Goal: Leave review/rating: Share an evaluation or opinion about a product, service, or content

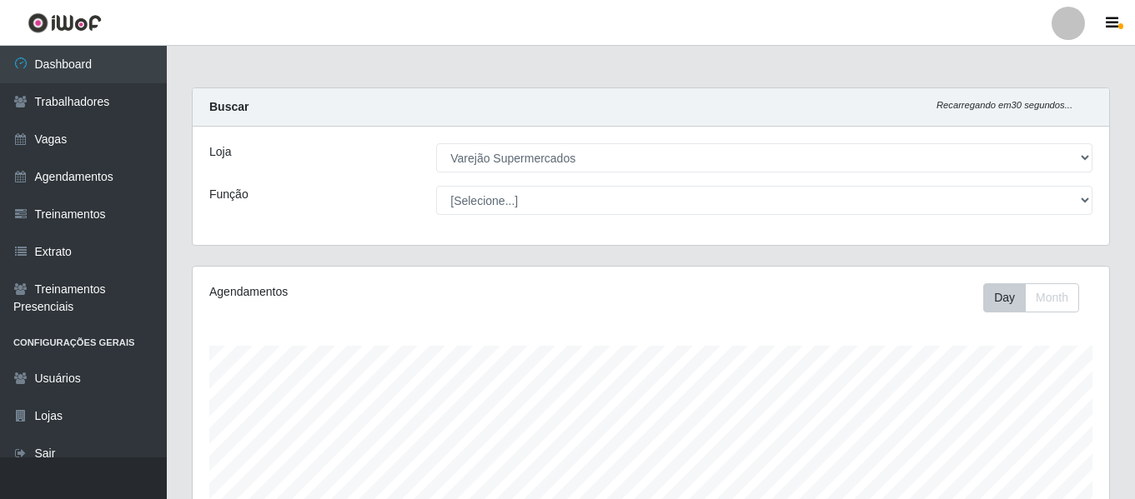
select select "237"
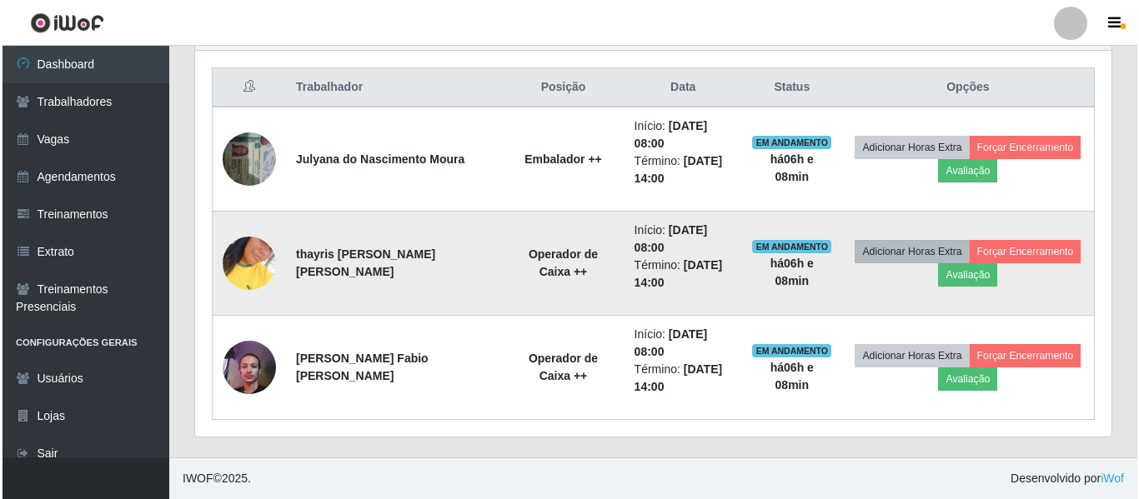
scroll to position [346, 916]
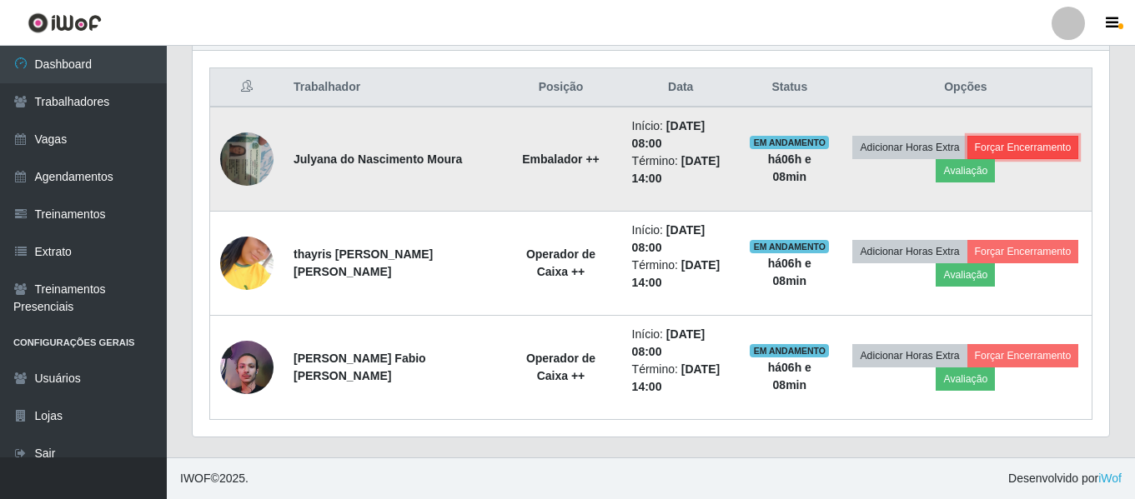
click at [1003, 156] on button "Forçar Encerramento" at bounding box center [1023, 147] width 112 height 23
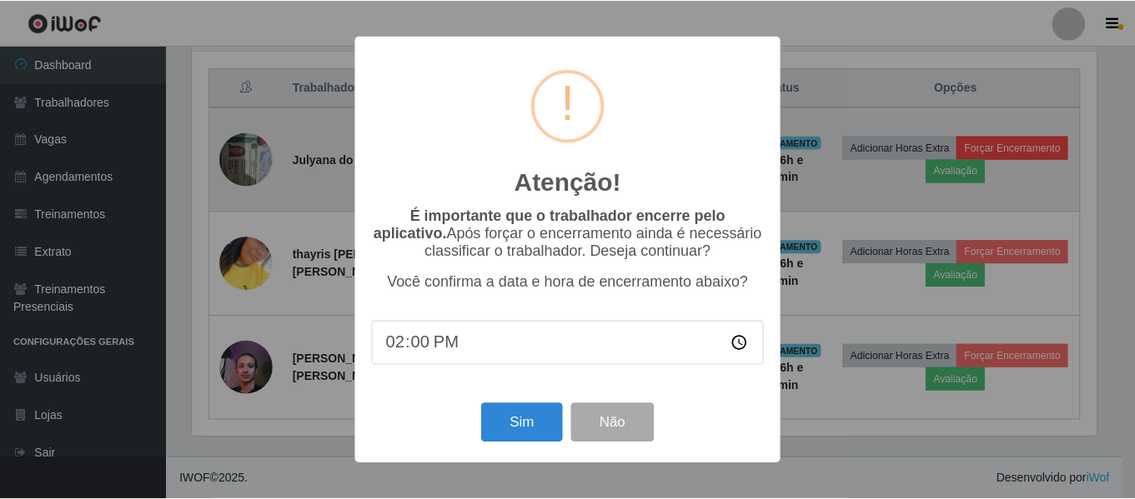
scroll to position [346, 908]
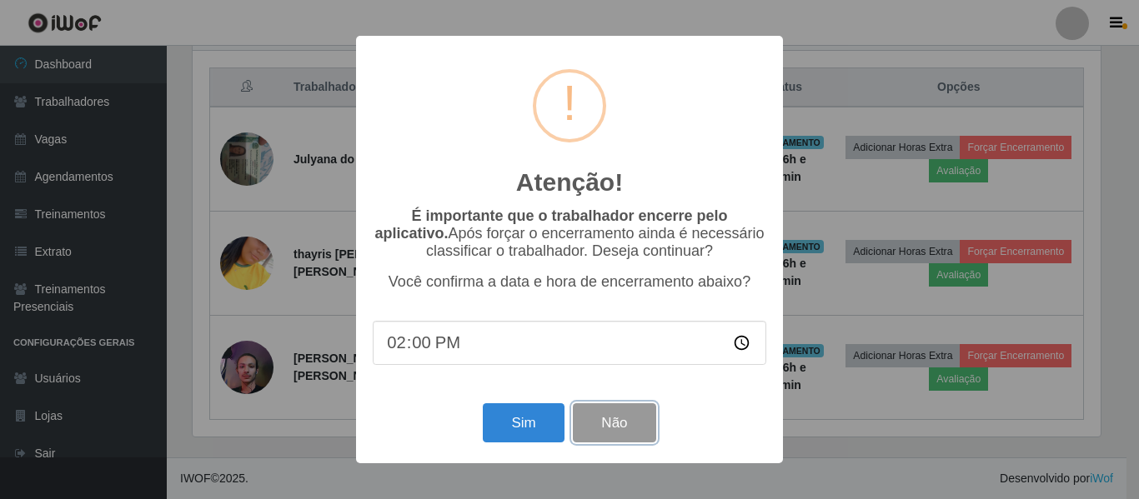
click at [625, 432] on button "Não" at bounding box center [614, 423] width 83 height 39
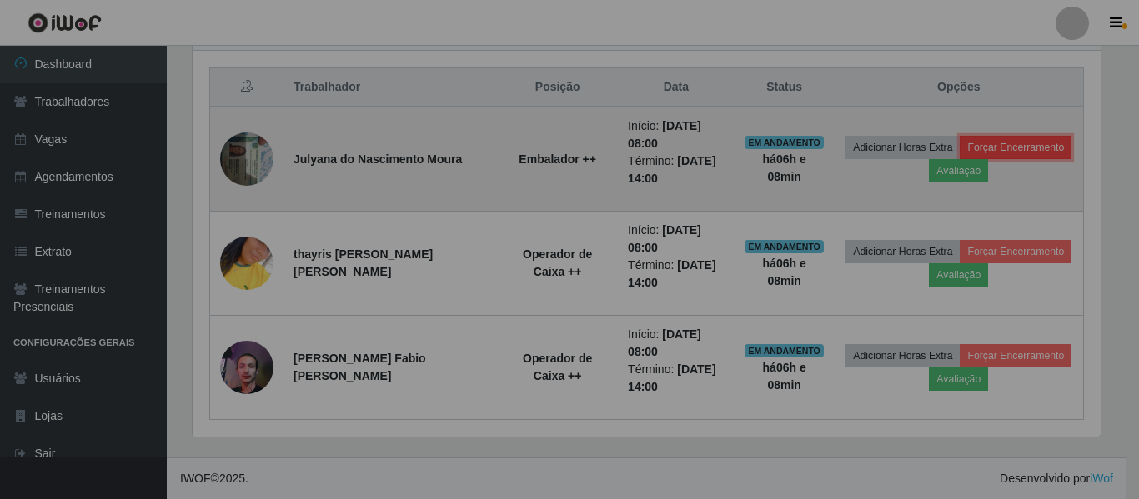
scroll to position [346, 916]
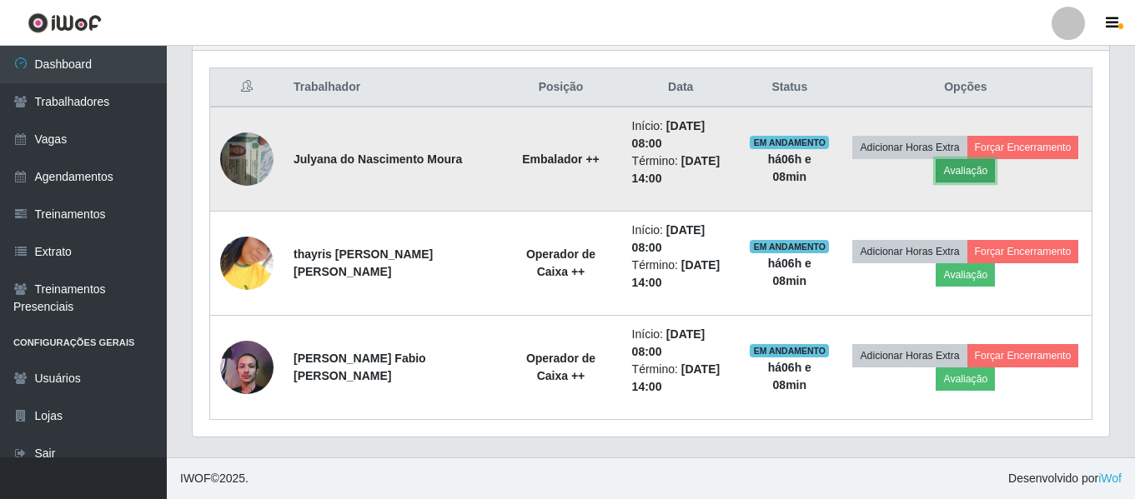
click at [944, 173] on button "Avaliação" at bounding box center [964, 170] width 59 height 23
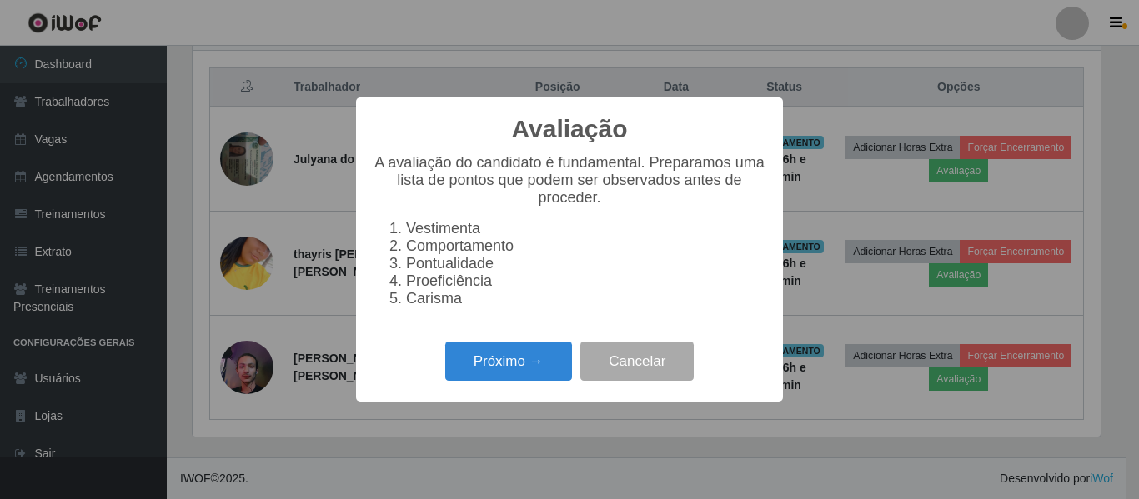
scroll to position [346, 908]
click at [529, 373] on button "Próximo →" at bounding box center [508, 361] width 127 height 39
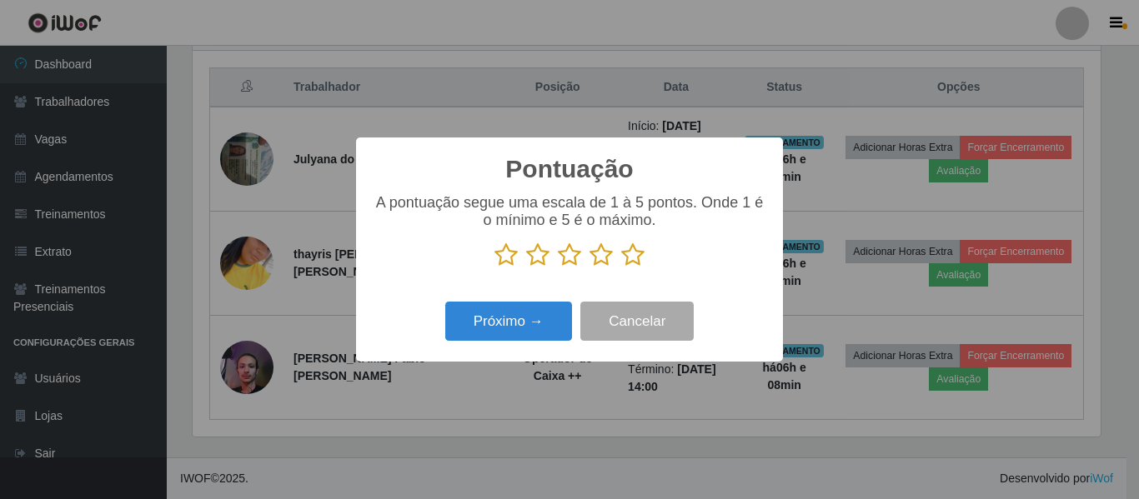
click at [605, 256] on icon at bounding box center [600, 255] width 23 height 25
click at [589, 268] on input "radio" at bounding box center [589, 268] width 0 height 0
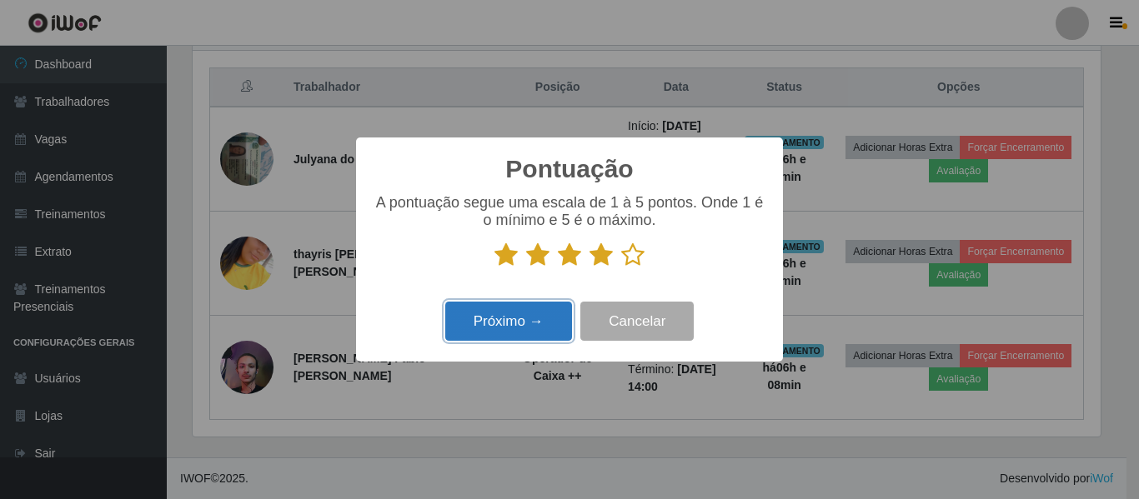
click at [513, 318] on button "Próximo →" at bounding box center [508, 321] width 127 height 39
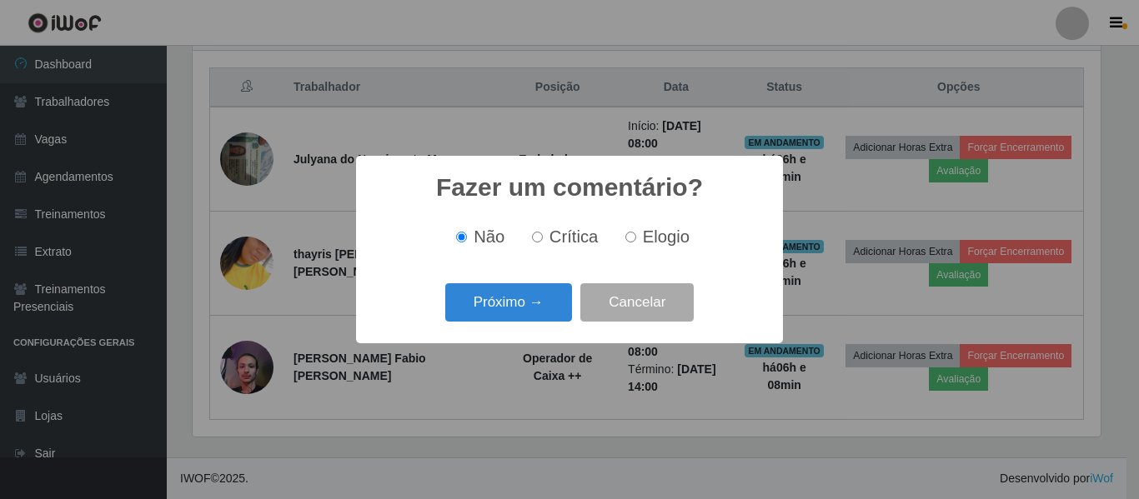
click at [513, 318] on button "Próximo →" at bounding box center [508, 302] width 127 height 39
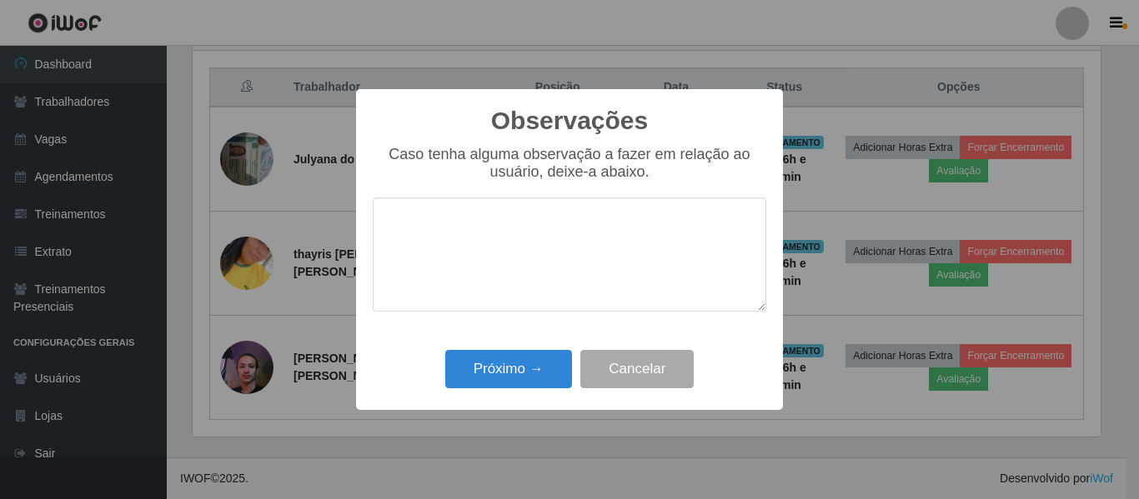
click at [502, 409] on div "Observações × Caso tenha alguma observação a fazer em relação ao usuário, deixe…" at bounding box center [569, 249] width 427 height 321
click at [515, 368] on button "Próximo →" at bounding box center [508, 369] width 127 height 39
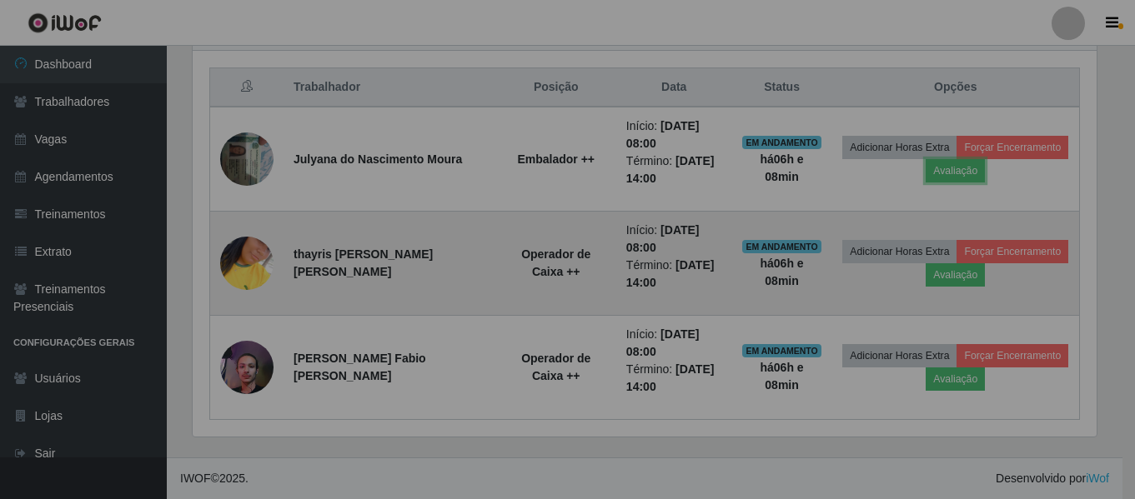
scroll to position [346, 916]
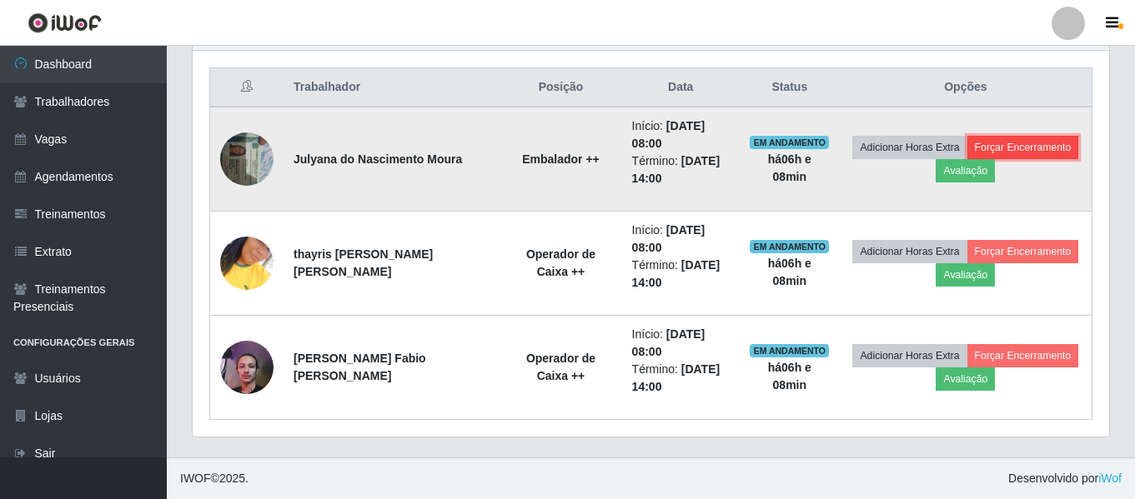
click at [1017, 140] on button "Forçar Encerramento" at bounding box center [1023, 147] width 112 height 23
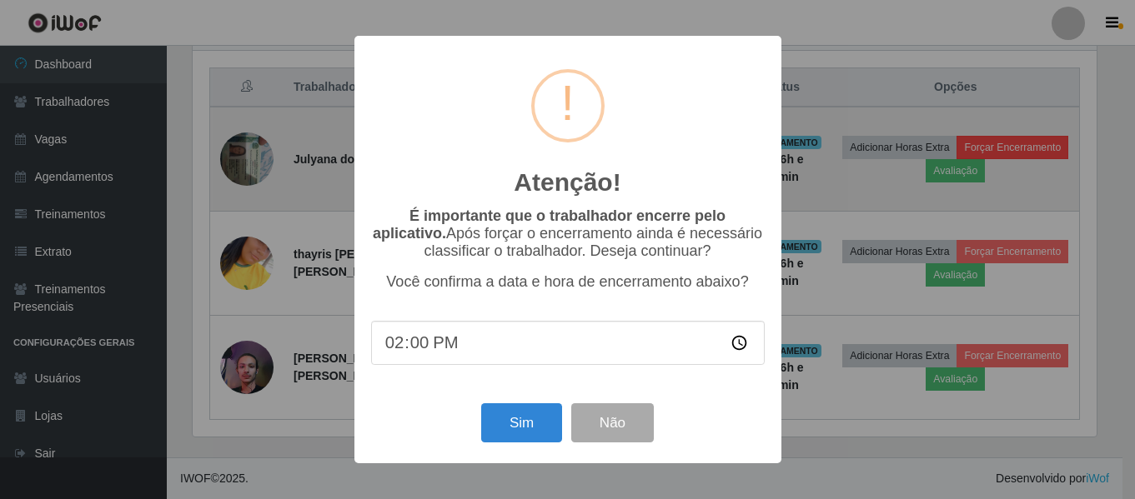
scroll to position [346, 908]
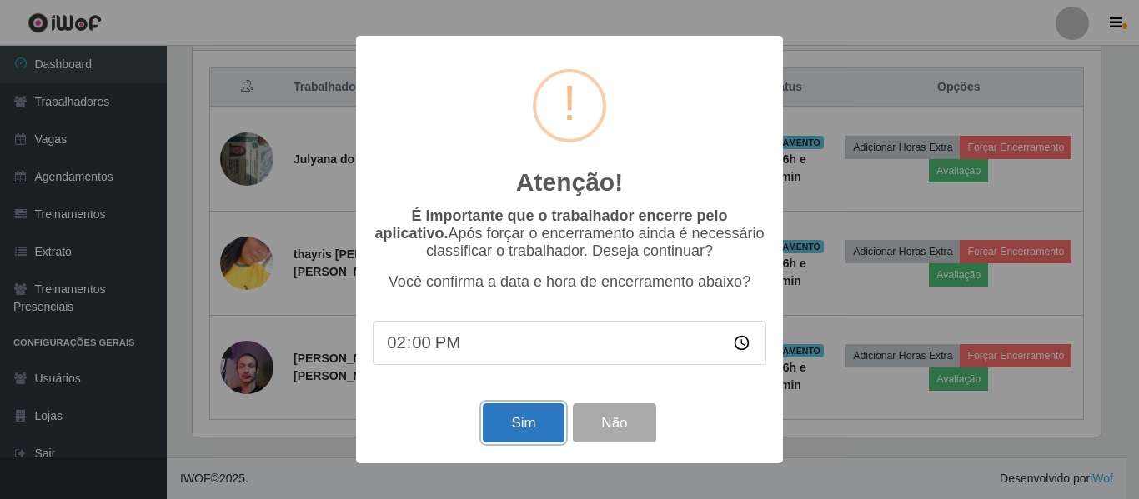
click at [506, 429] on button "Sim" at bounding box center [523, 423] width 81 height 39
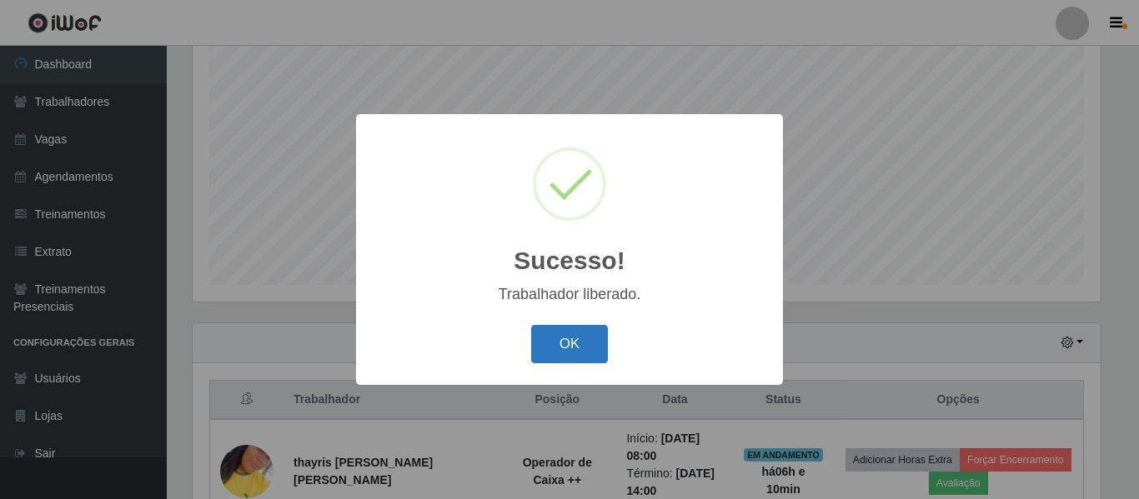
click at [590, 341] on button "OK" at bounding box center [570, 344] width 78 height 39
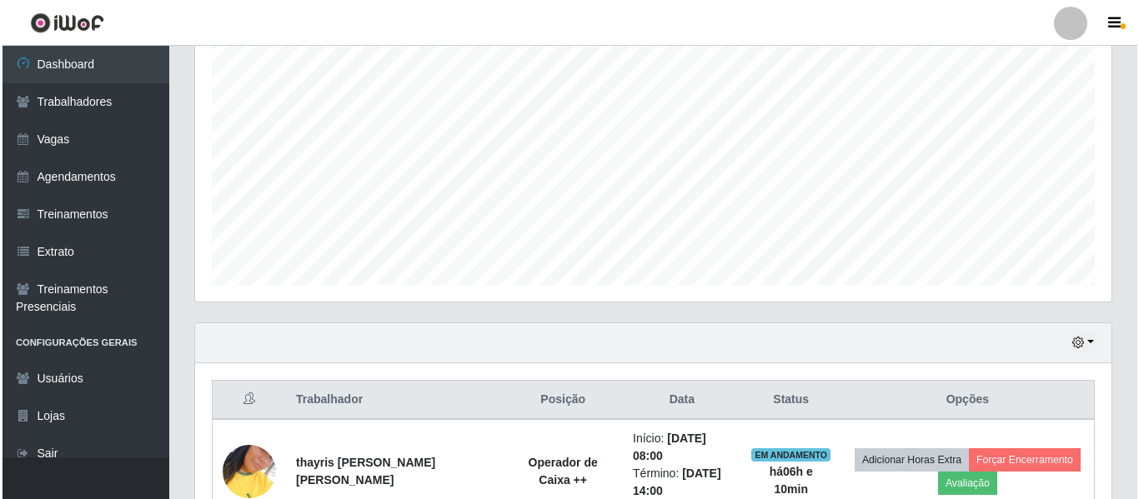
scroll to position [519, 0]
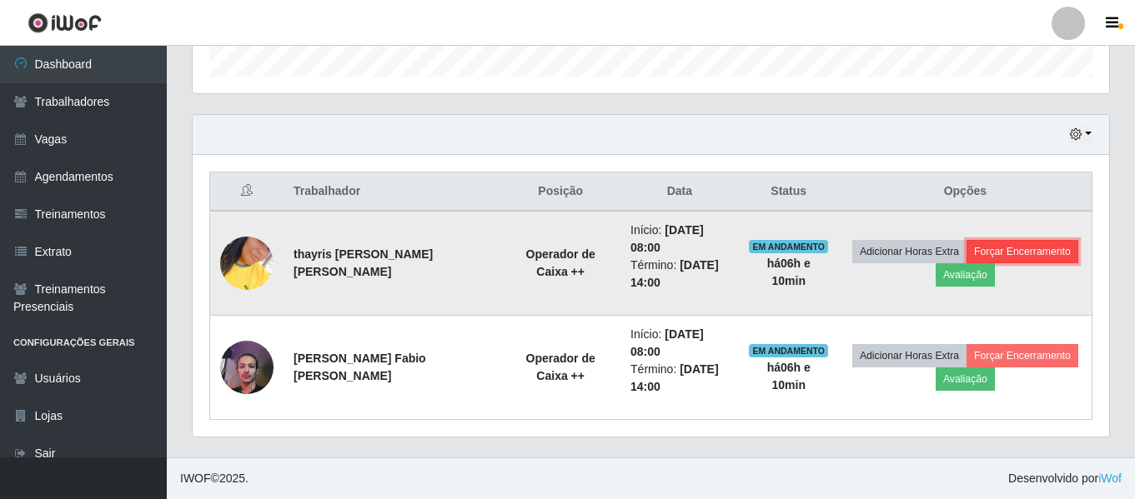
click at [1017, 254] on button "Forçar Encerramento" at bounding box center [1022, 251] width 112 height 23
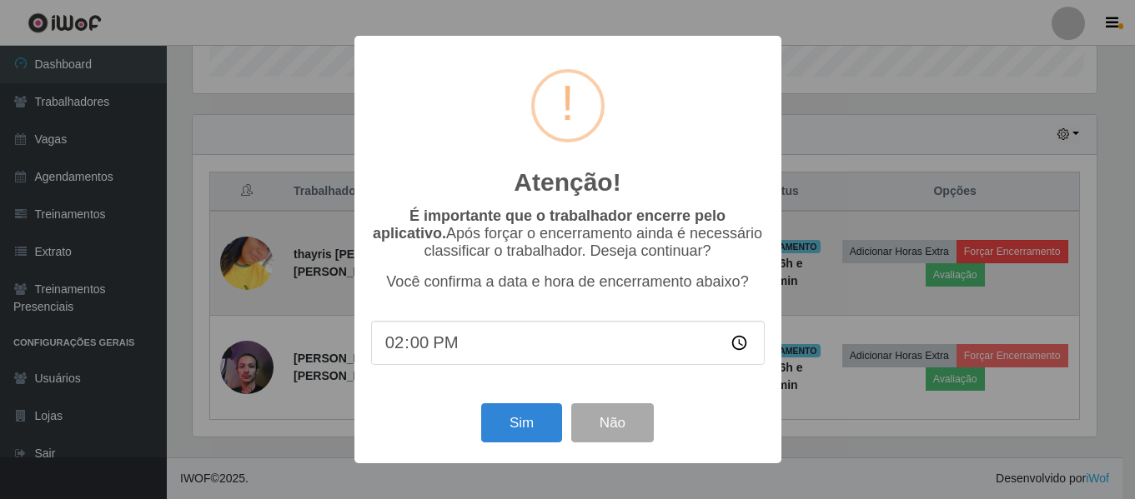
scroll to position [346, 908]
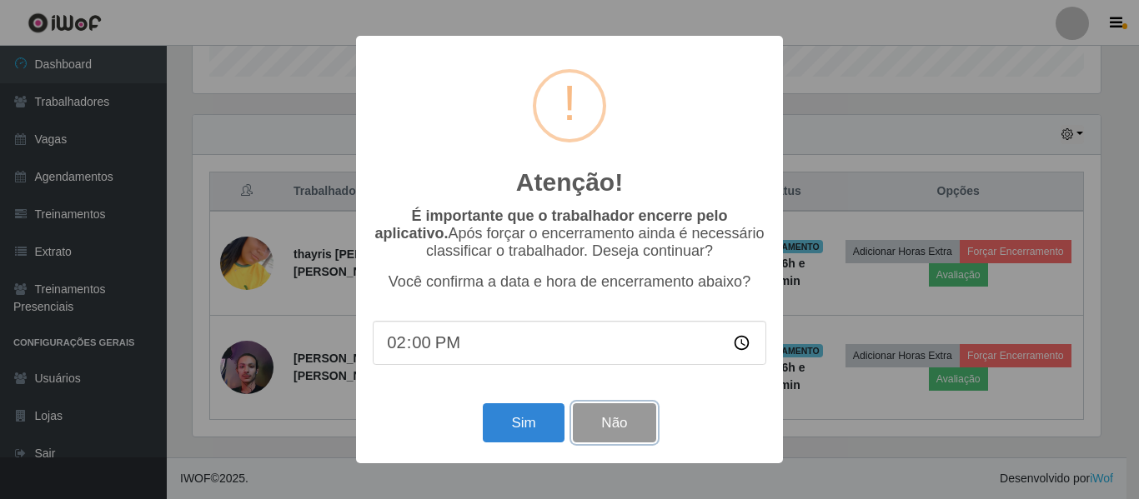
click at [636, 438] on button "Não" at bounding box center [614, 423] width 83 height 39
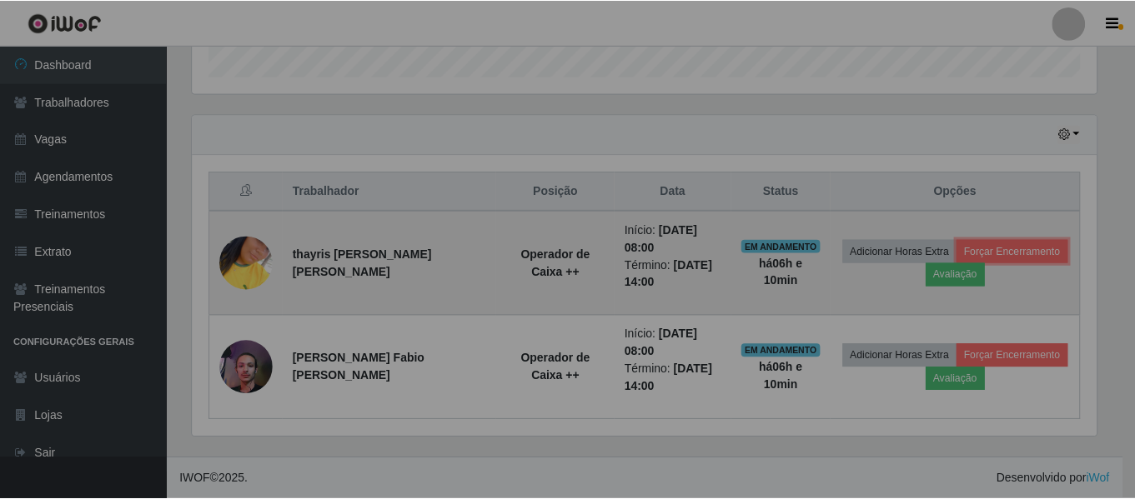
scroll to position [346, 916]
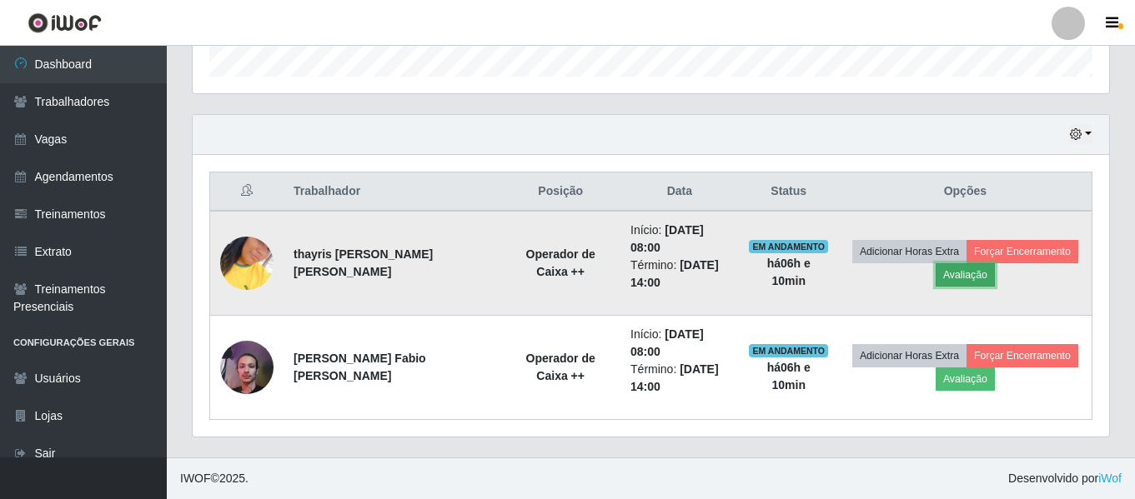
click at [945, 268] on button "Avaliação" at bounding box center [964, 274] width 59 height 23
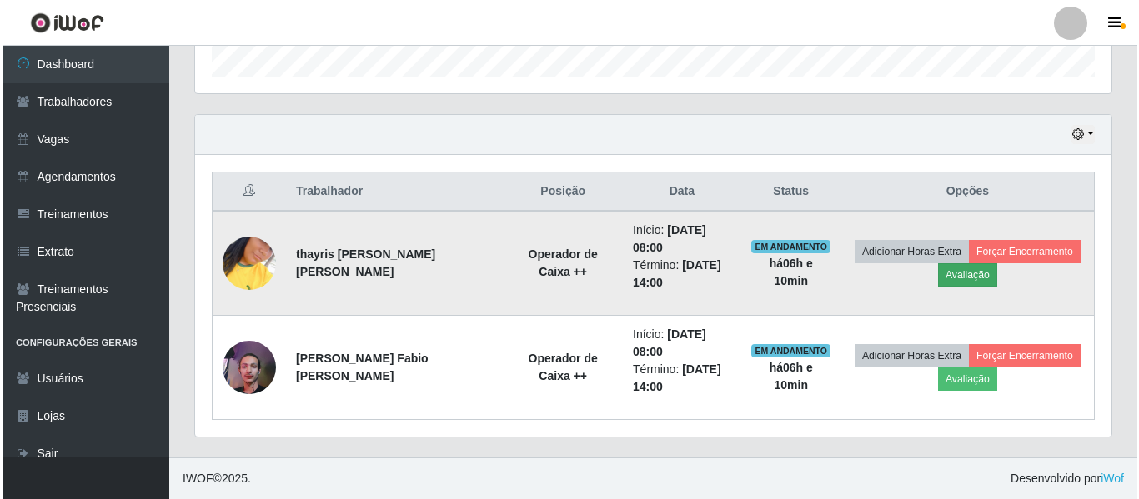
scroll to position [346, 908]
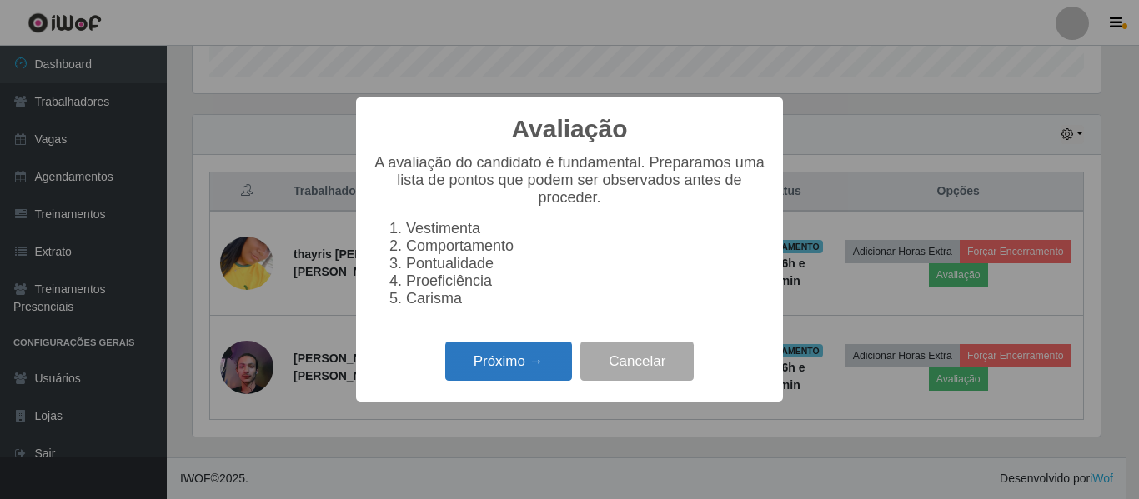
click at [494, 357] on button "Próximo →" at bounding box center [508, 361] width 127 height 39
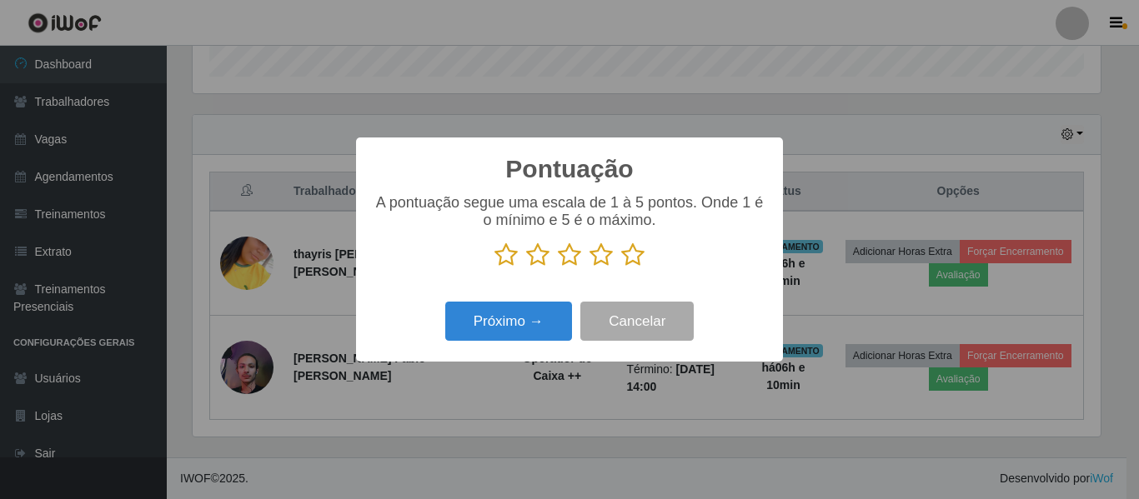
click at [594, 270] on div "A pontuação segue uma escala de 1 à 5 pontos. Onde 1 é o mínimo e 5 é o máximo." at bounding box center [570, 237] width 394 height 87
click at [600, 251] on icon at bounding box center [600, 255] width 23 height 25
click at [589, 268] on input "radio" at bounding box center [589, 268] width 0 height 0
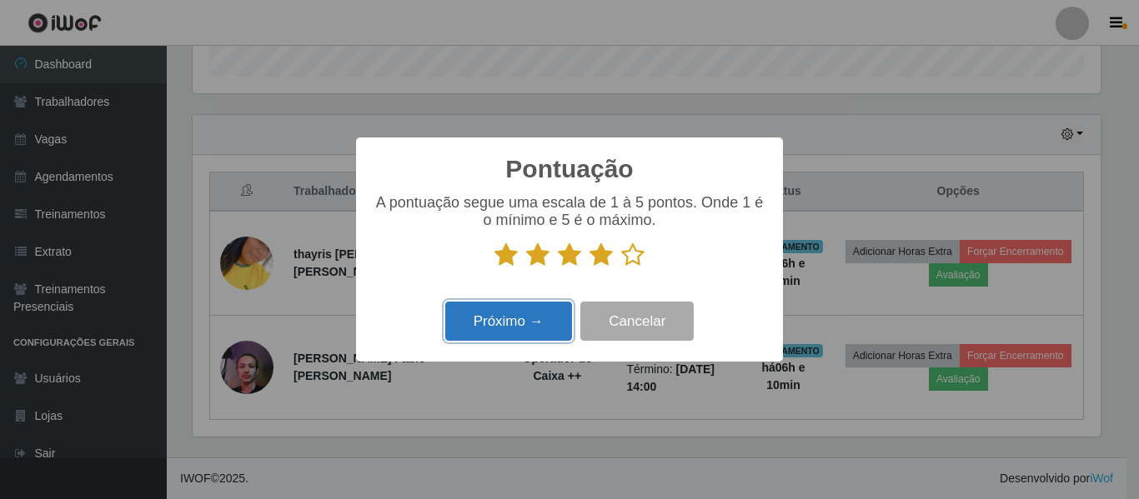
click at [488, 330] on button "Próximo →" at bounding box center [508, 321] width 127 height 39
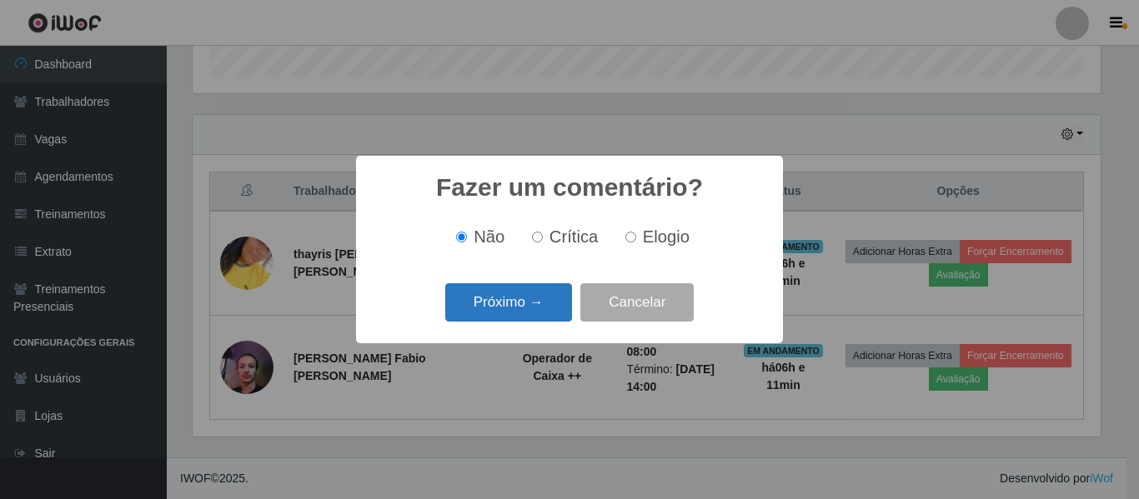
click at [502, 304] on button "Próximo →" at bounding box center [508, 302] width 127 height 39
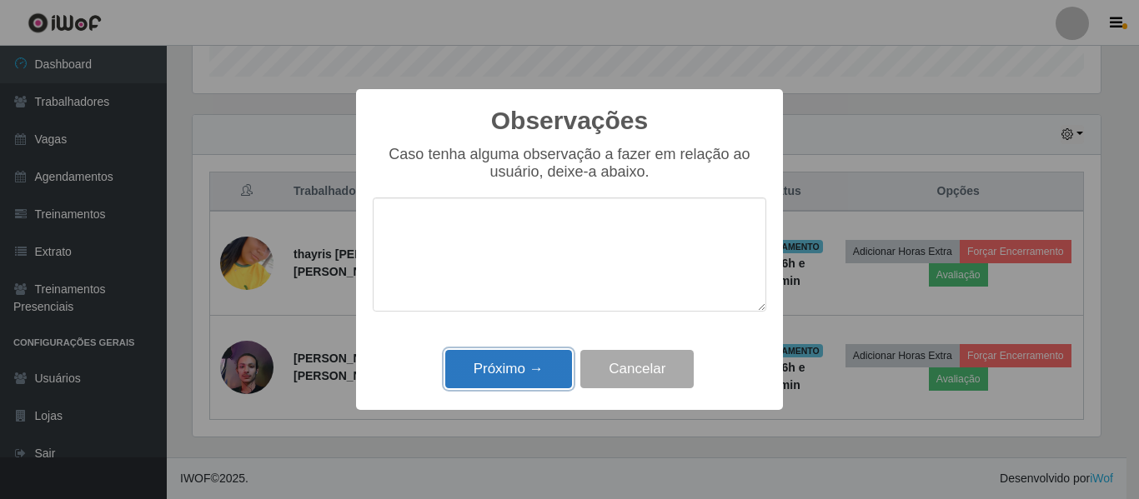
click at [524, 359] on button "Próximo →" at bounding box center [508, 369] width 127 height 39
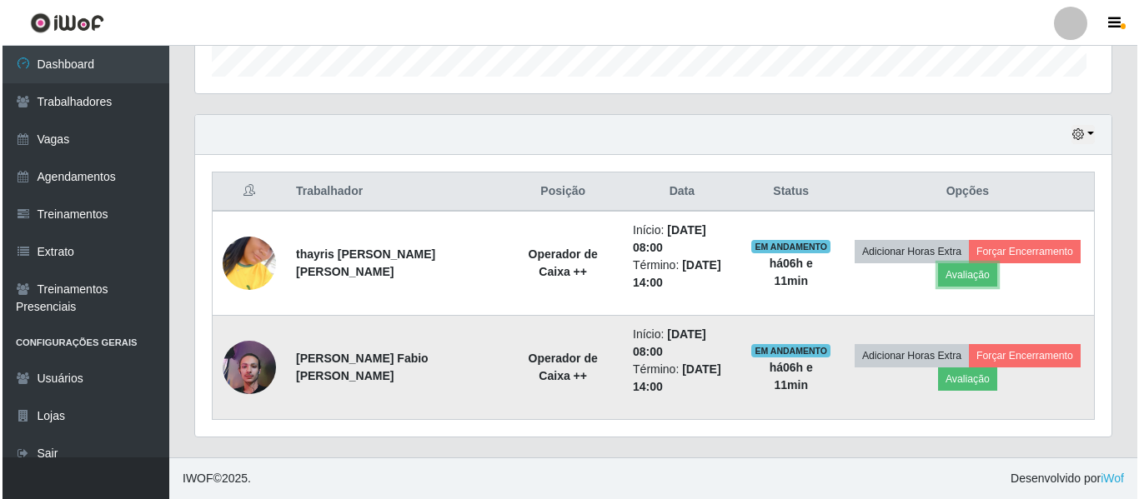
scroll to position [346, 916]
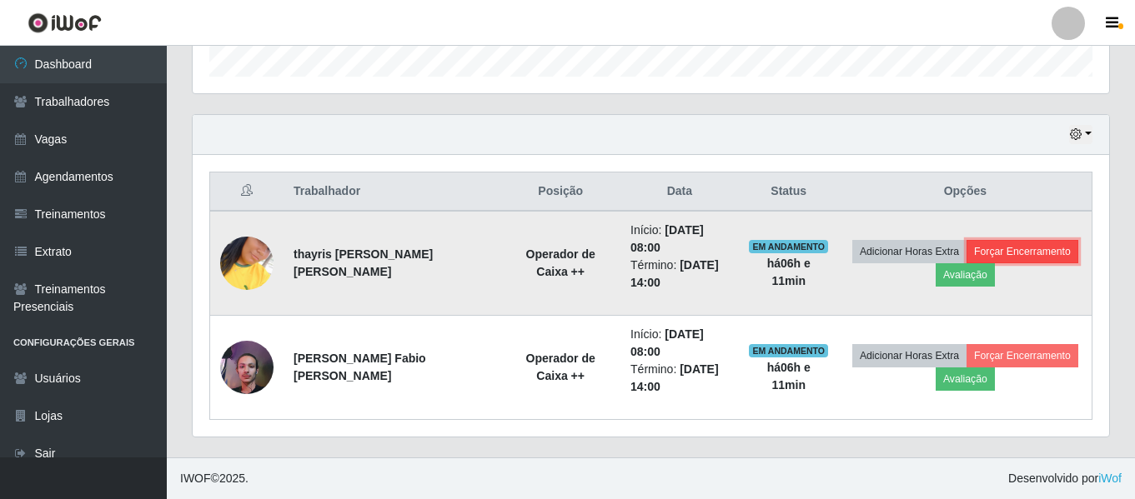
click at [995, 245] on button "Forçar Encerramento" at bounding box center [1022, 251] width 112 height 23
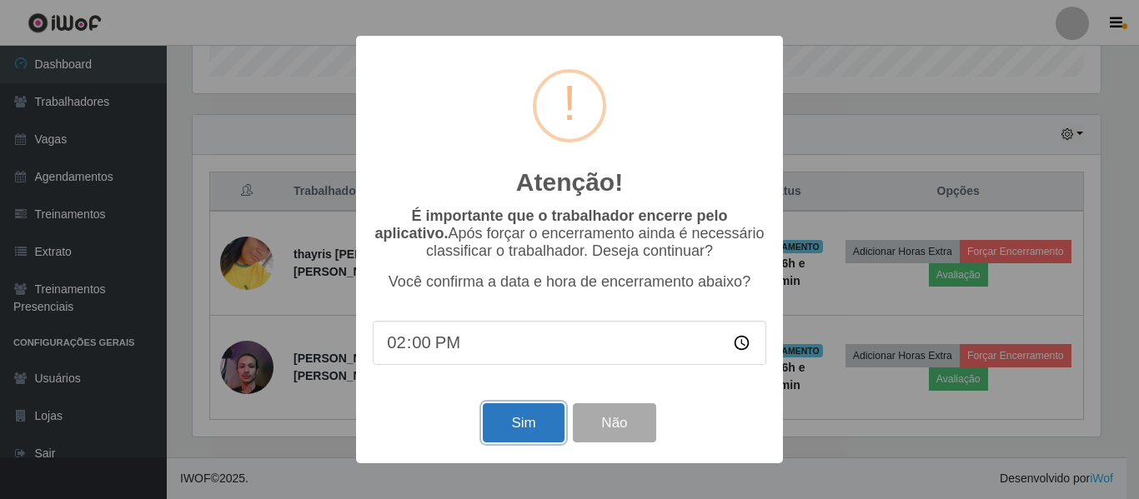
click at [522, 427] on button "Sim" at bounding box center [523, 423] width 81 height 39
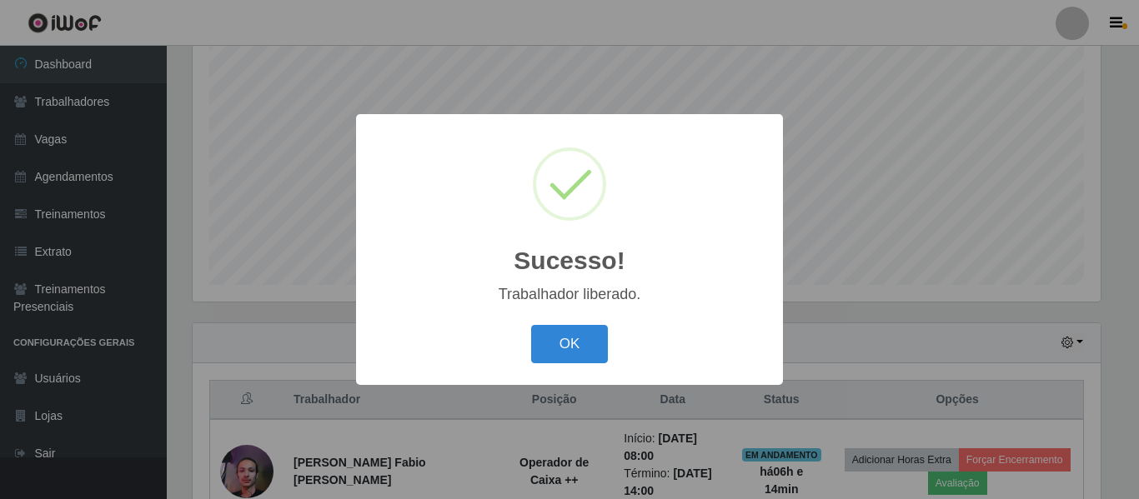
click at [825, 207] on div "Sucesso! × Trabalhador liberado. OK Cancel" at bounding box center [569, 249] width 1139 height 499
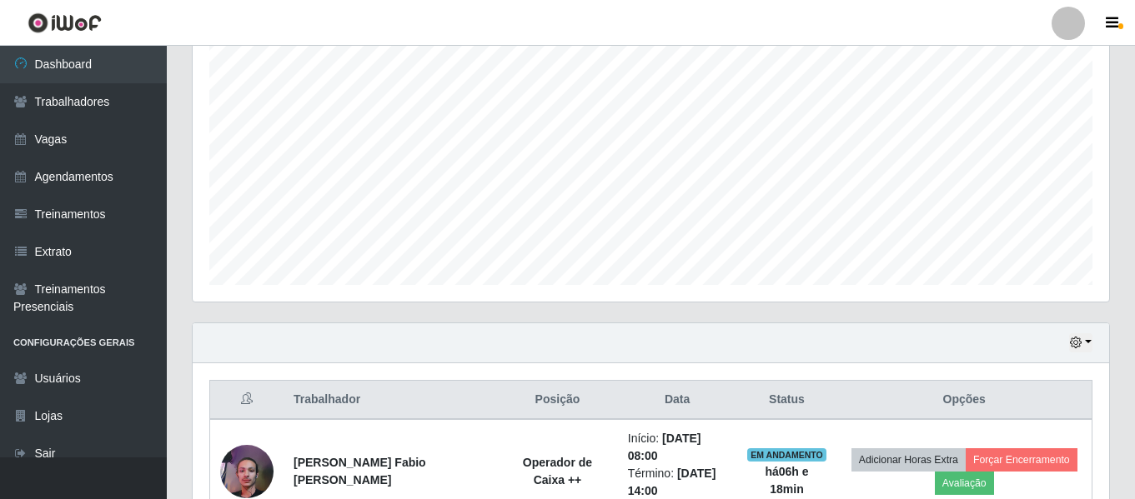
scroll to position [415, 0]
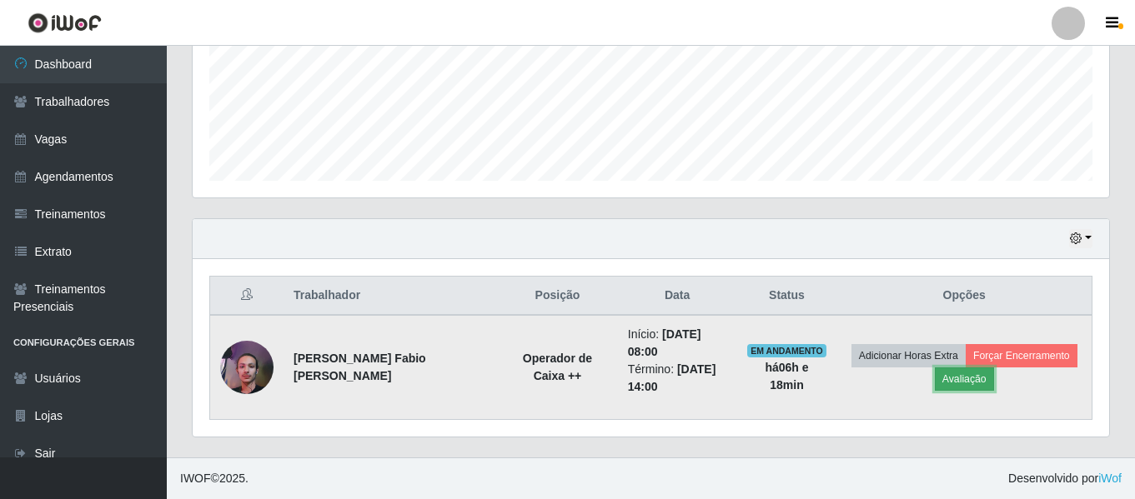
click at [960, 380] on button "Avaliação" at bounding box center [964, 379] width 59 height 23
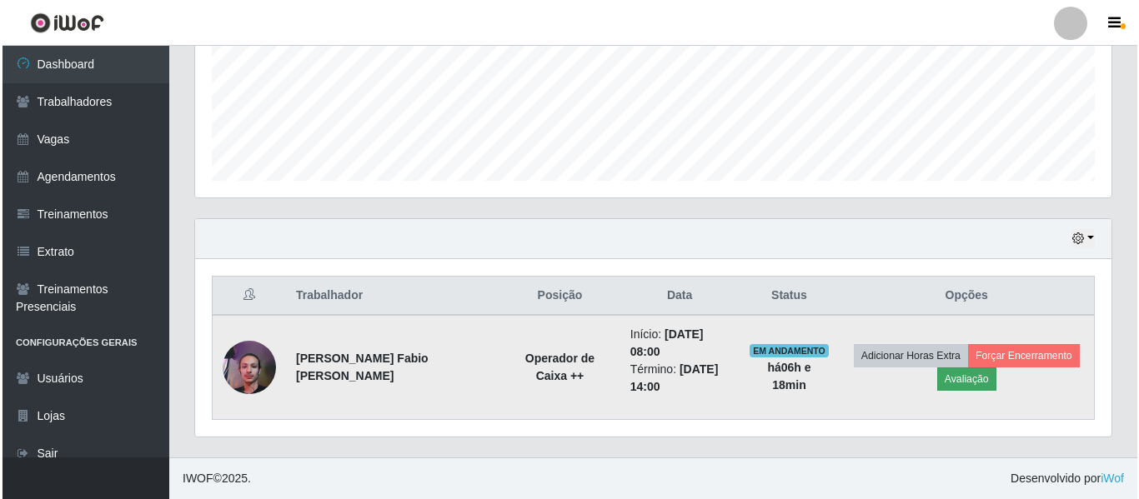
scroll to position [346, 908]
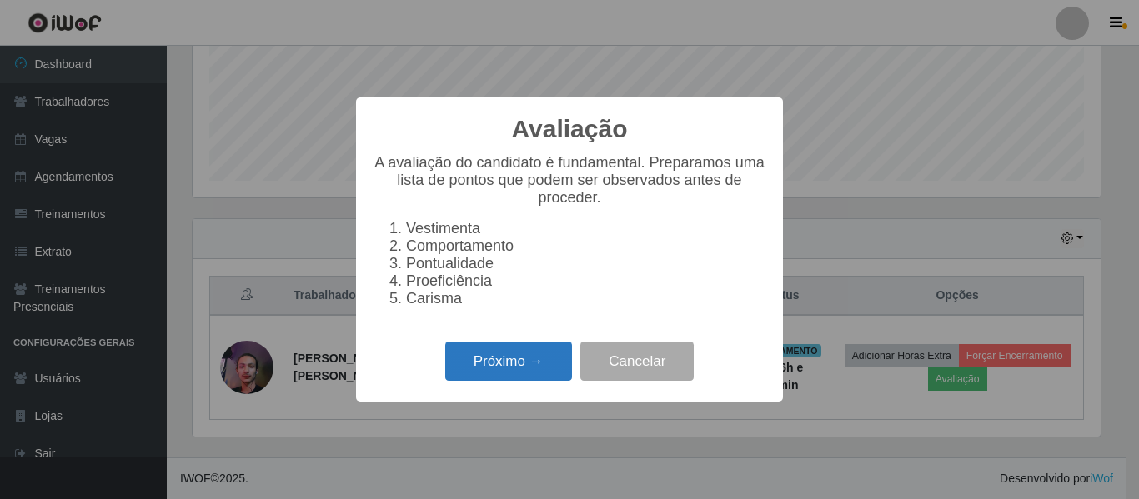
click at [504, 370] on button "Próximo →" at bounding box center [508, 361] width 127 height 39
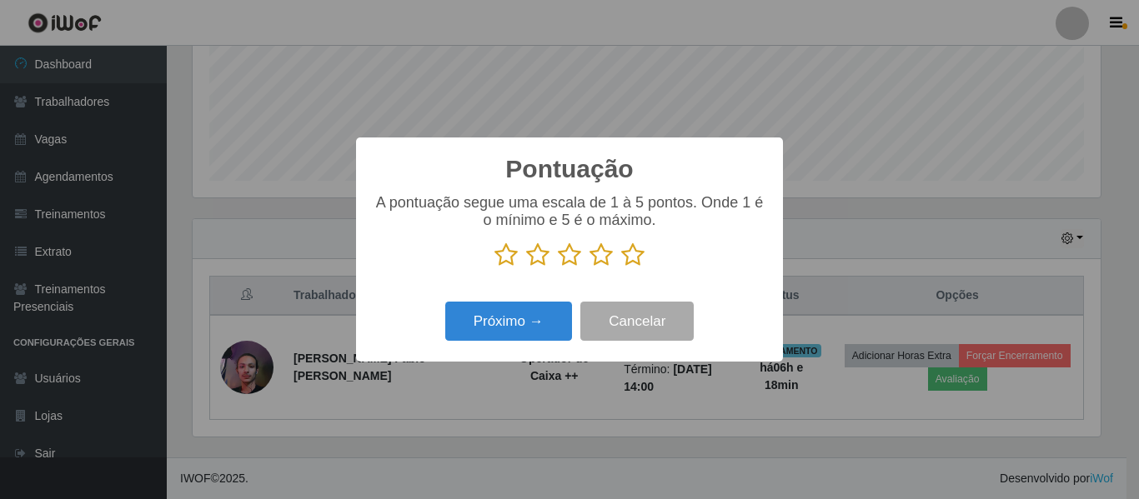
click at [576, 266] on icon at bounding box center [569, 255] width 23 height 25
click at [558, 268] on input "radio" at bounding box center [558, 268] width 0 height 0
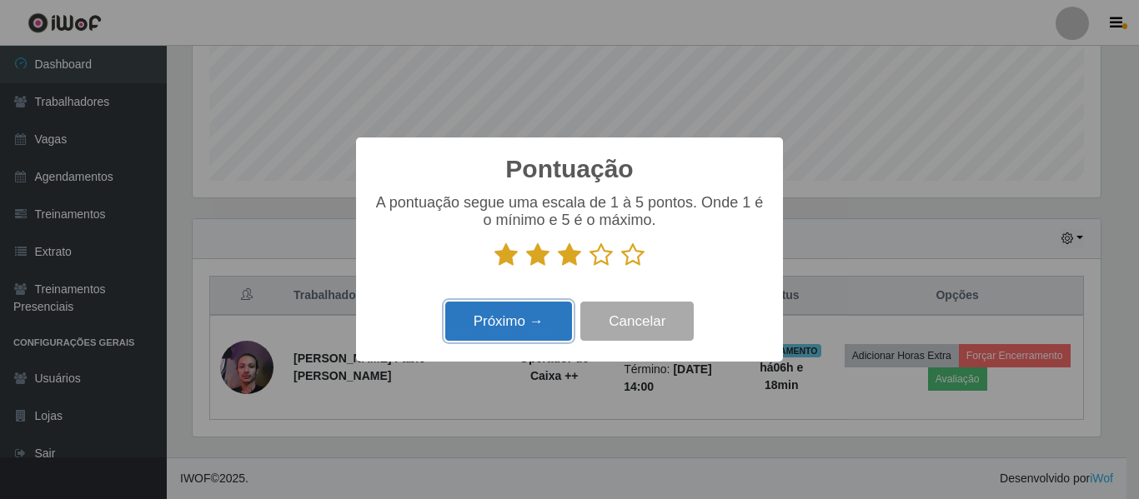
click at [539, 338] on button "Próximo →" at bounding box center [508, 321] width 127 height 39
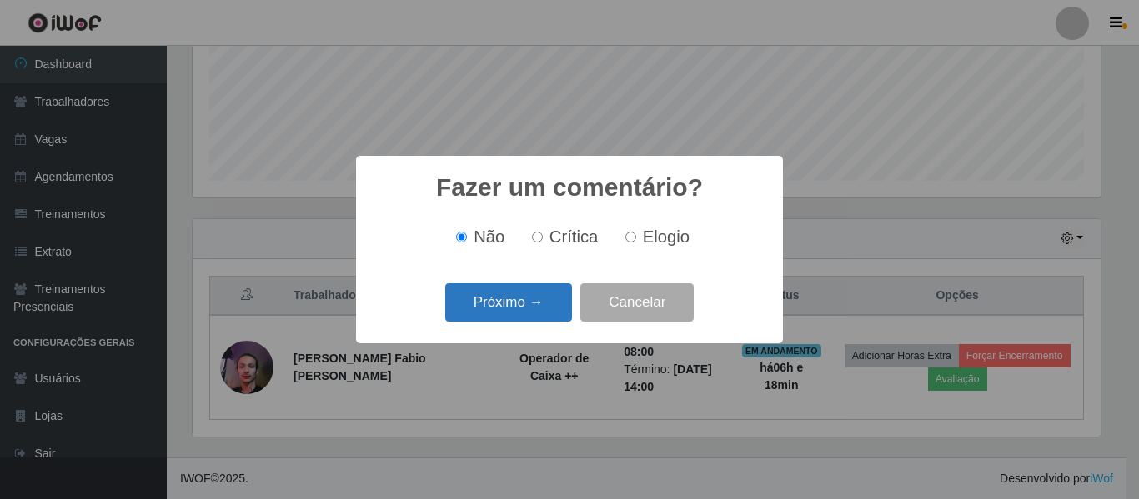
click at [510, 297] on button "Próximo →" at bounding box center [508, 302] width 127 height 39
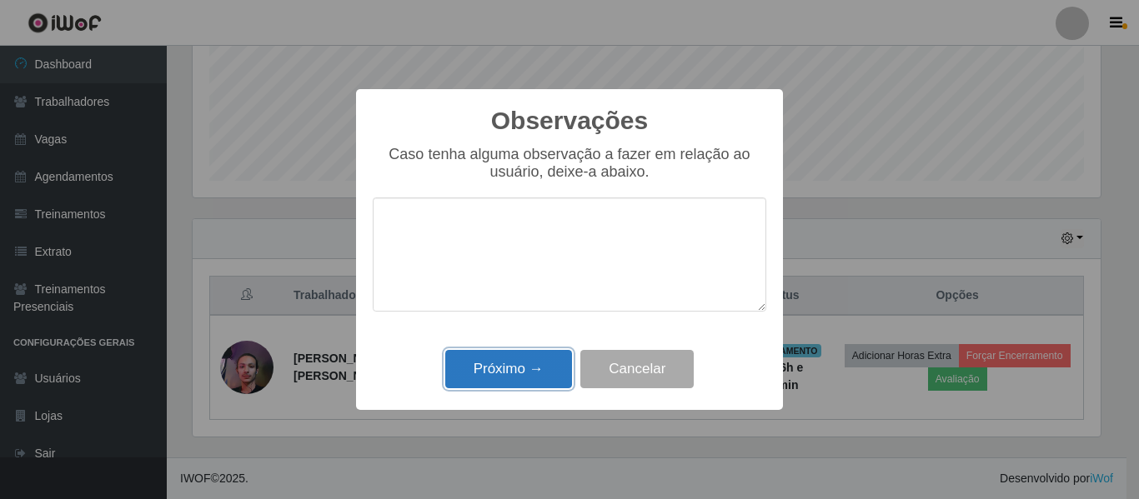
click at [520, 372] on button "Próximo →" at bounding box center [508, 369] width 127 height 39
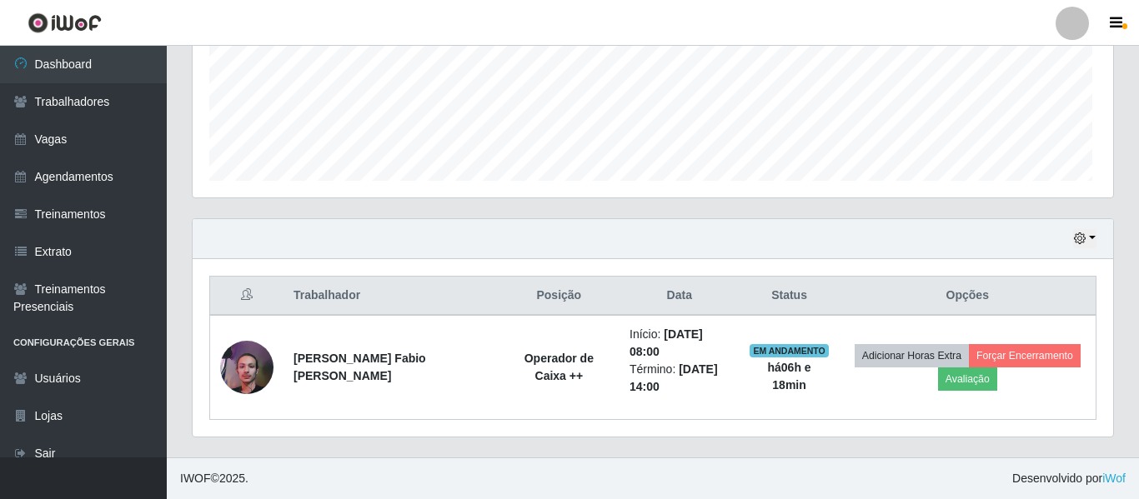
scroll to position [346, 916]
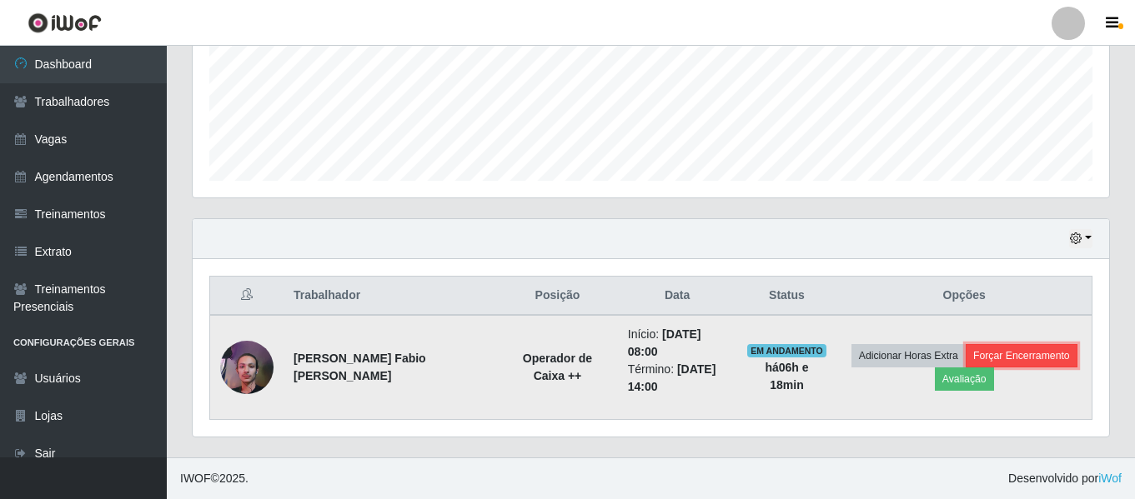
click at [1042, 359] on button "Forçar Encerramento" at bounding box center [1021, 355] width 112 height 23
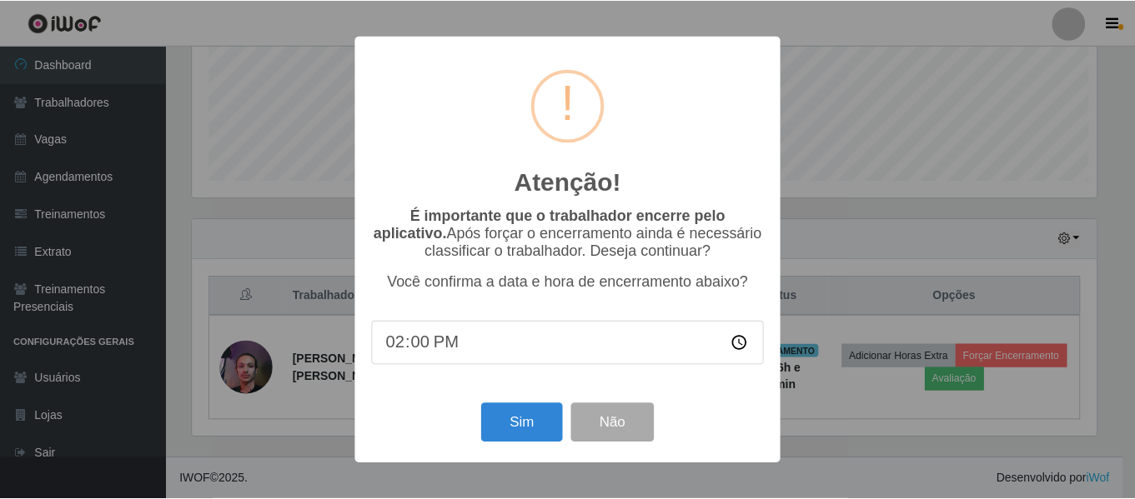
scroll to position [346, 908]
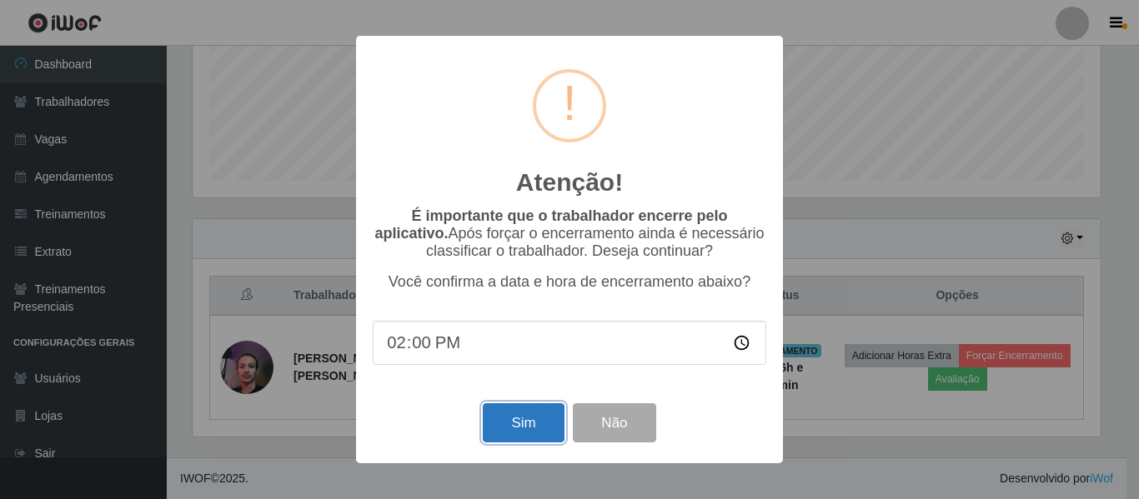
click at [533, 429] on button "Sim" at bounding box center [523, 423] width 81 height 39
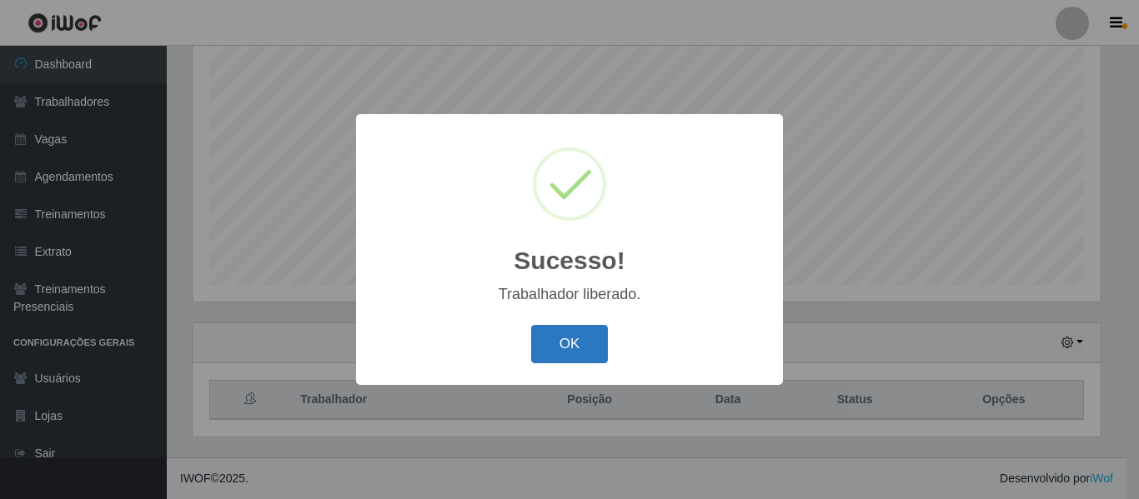
click at [580, 343] on button "OK" at bounding box center [570, 344] width 78 height 39
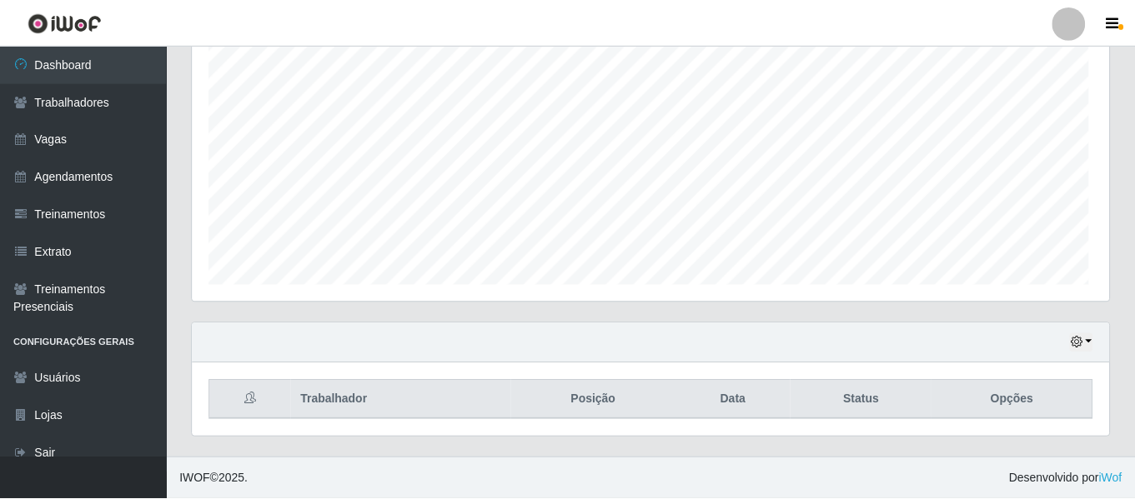
scroll to position [346, 916]
